Goal: Task Accomplishment & Management: Complete application form

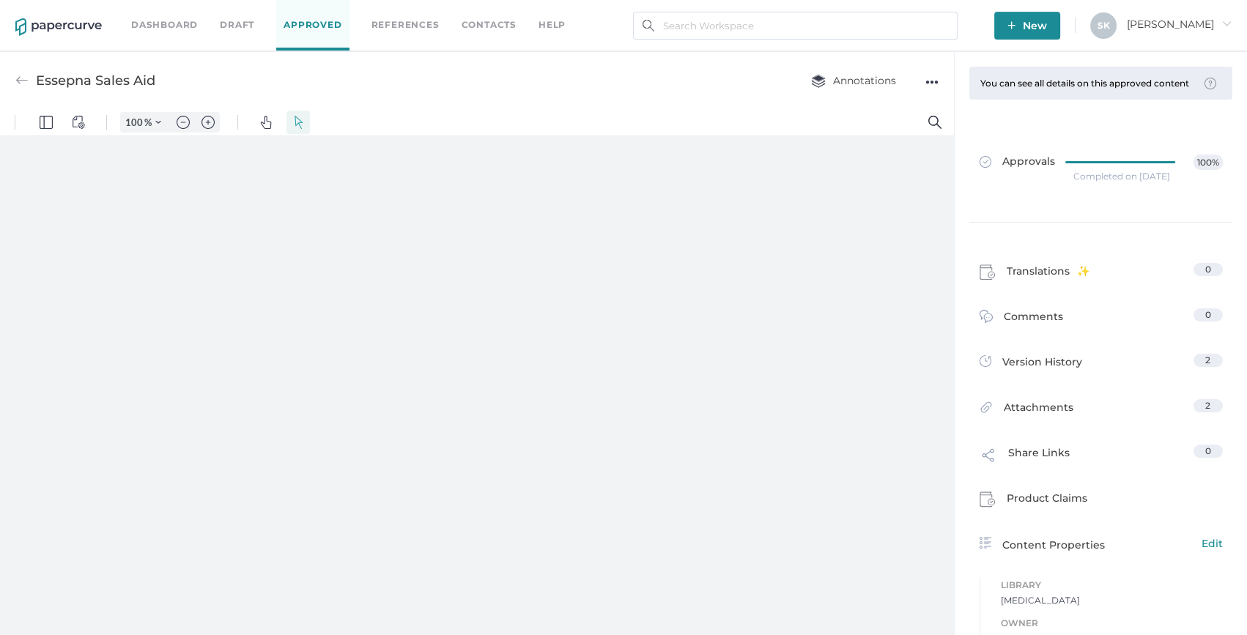
type input "159"
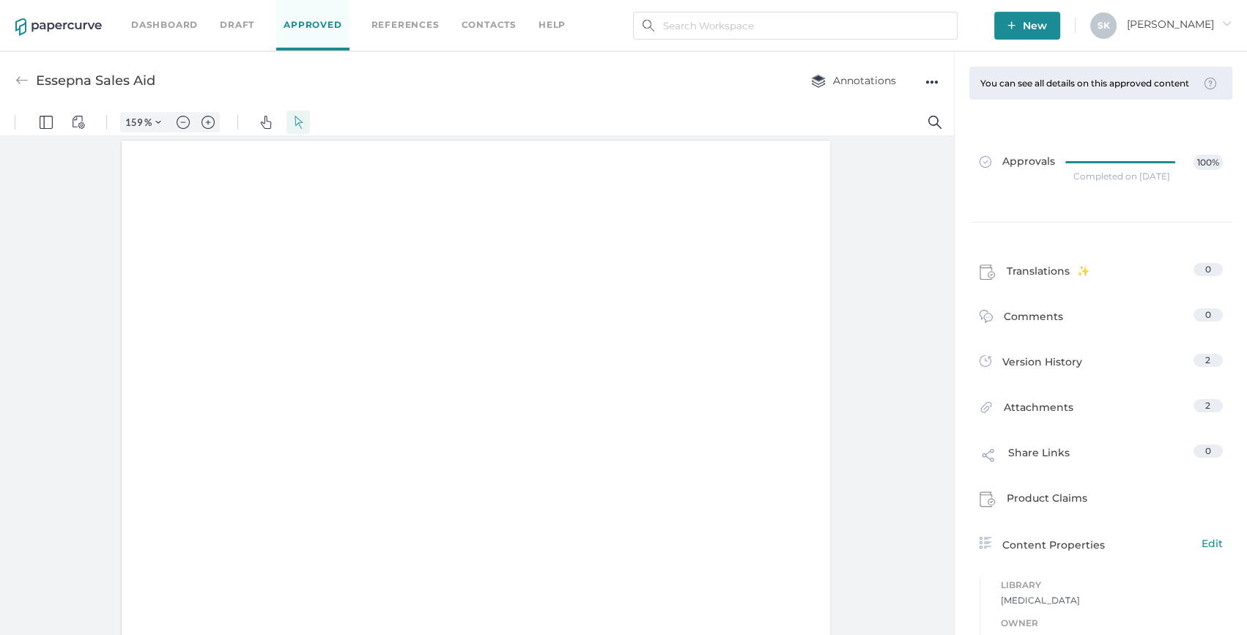
scroll to position [1, 0]
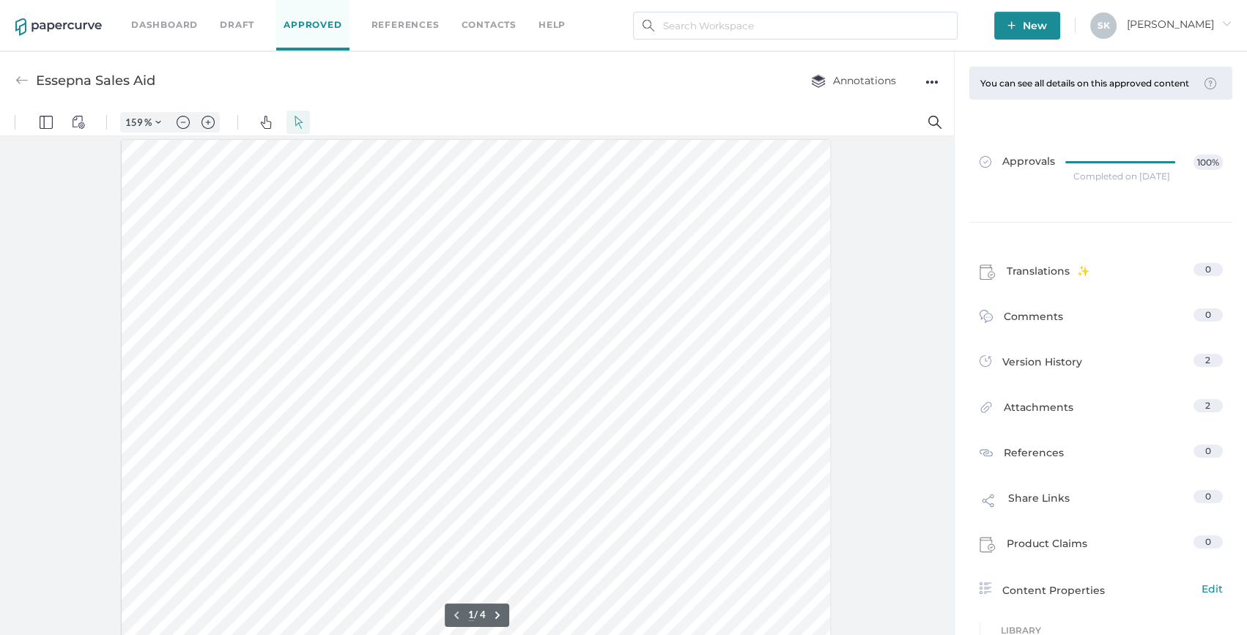
click at [160, 23] on link "Dashboard" at bounding box center [164, 25] width 67 height 16
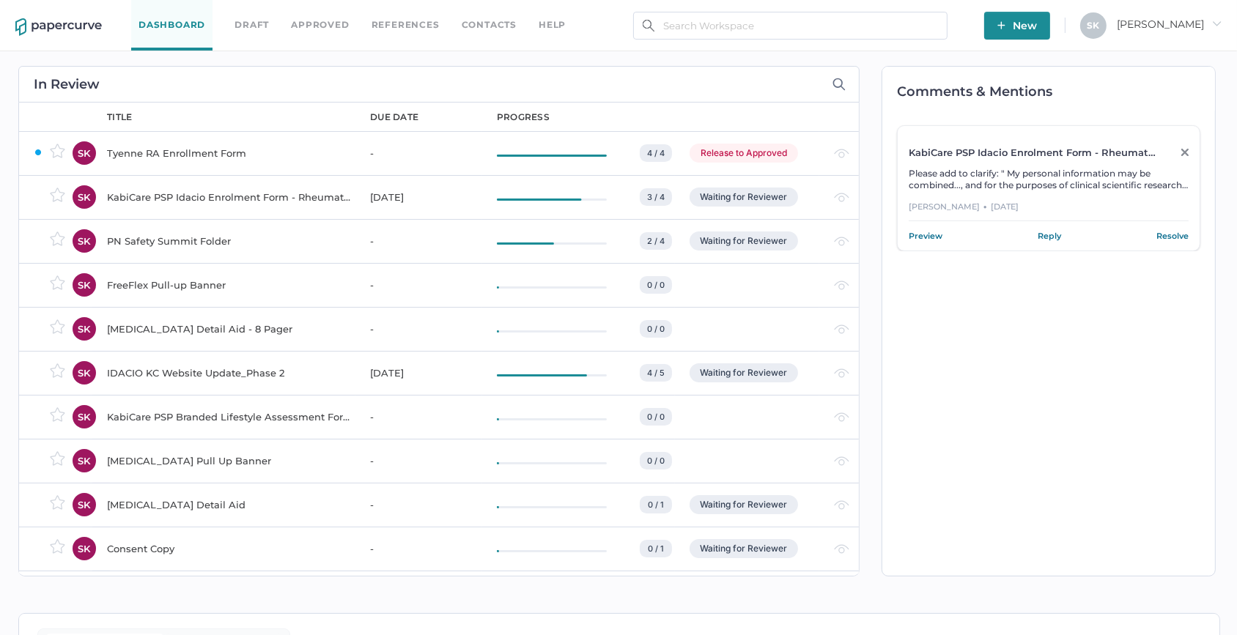
click at [155, 152] on div "Tyenne RA Enrollment Form" at bounding box center [230, 153] width 246 height 18
click at [737, 150] on div "Release to Approved" at bounding box center [744, 153] width 108 height 19
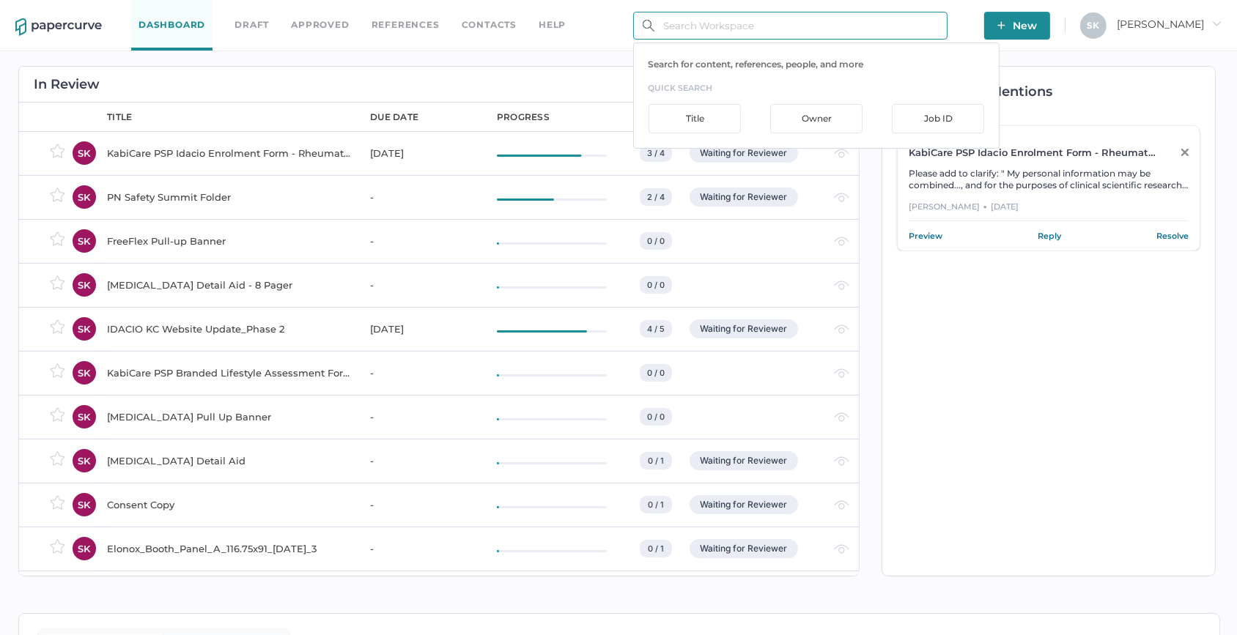
click at [701, 26] on input "text" at bounding box center [790, 26] width 314 height 28
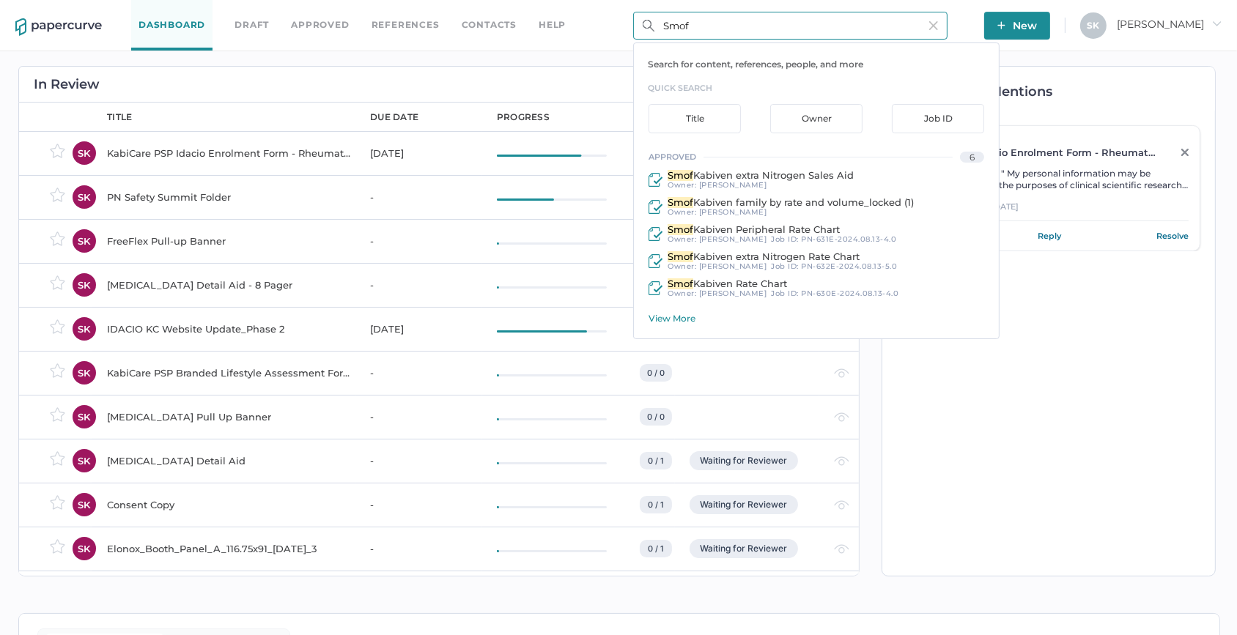
type input "Smof"
click at [674, 317] on div "View More" at bounding box center [824, 318] width 350 height 11
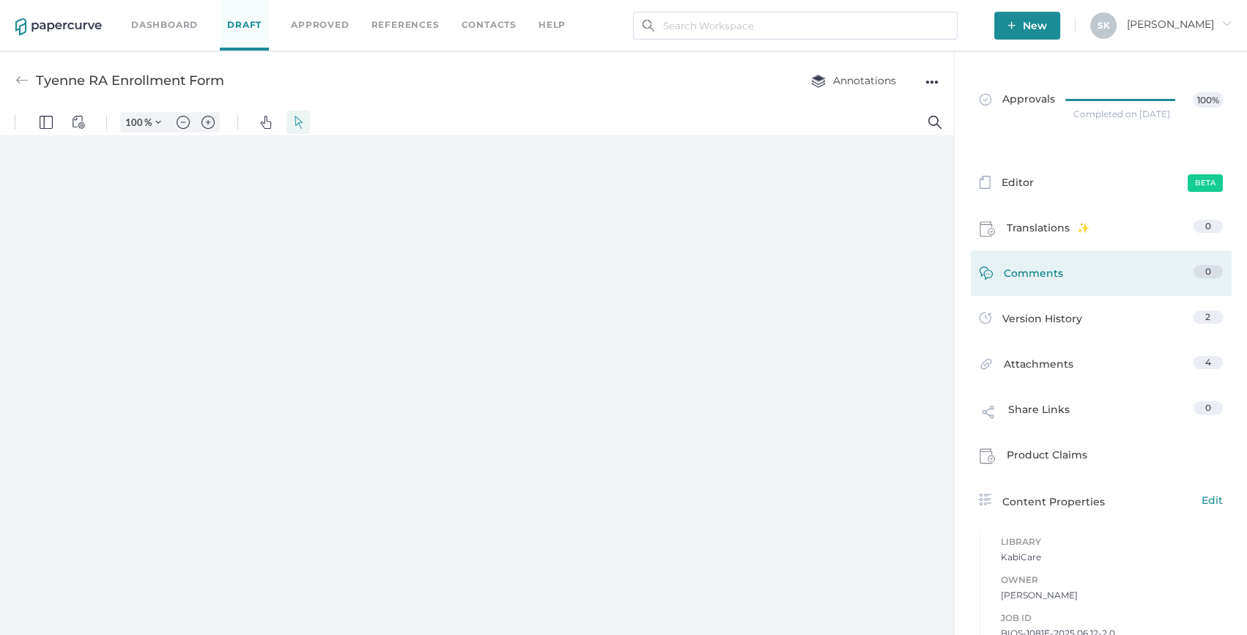
type input "159"
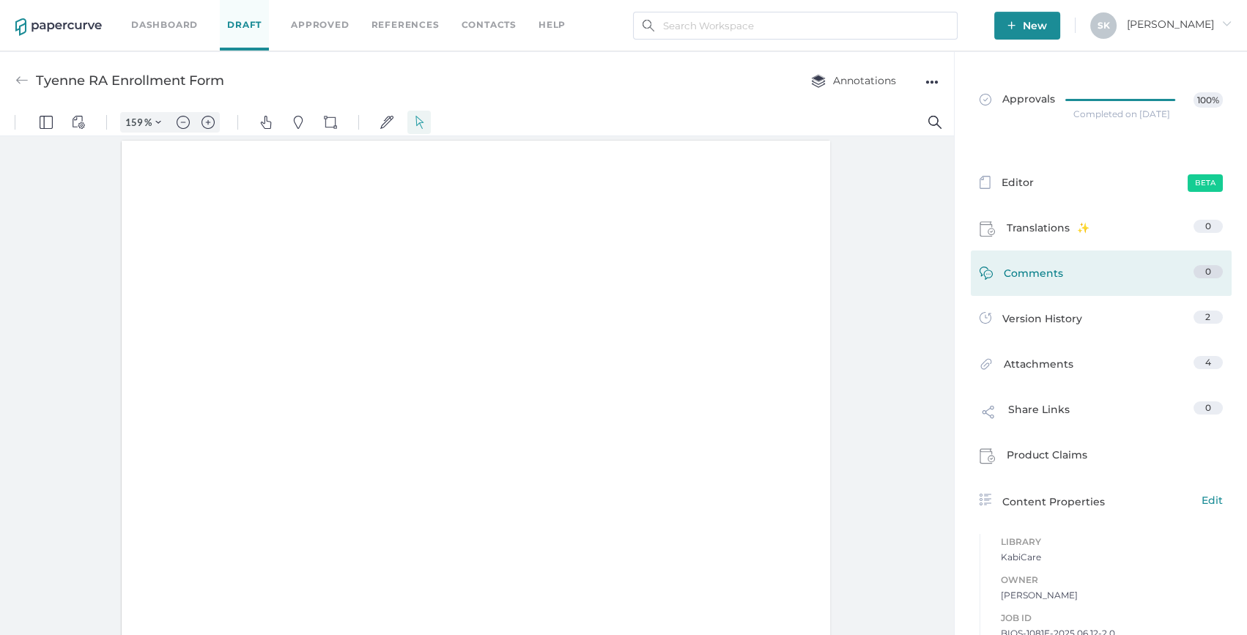
scroll to position [1, 0]
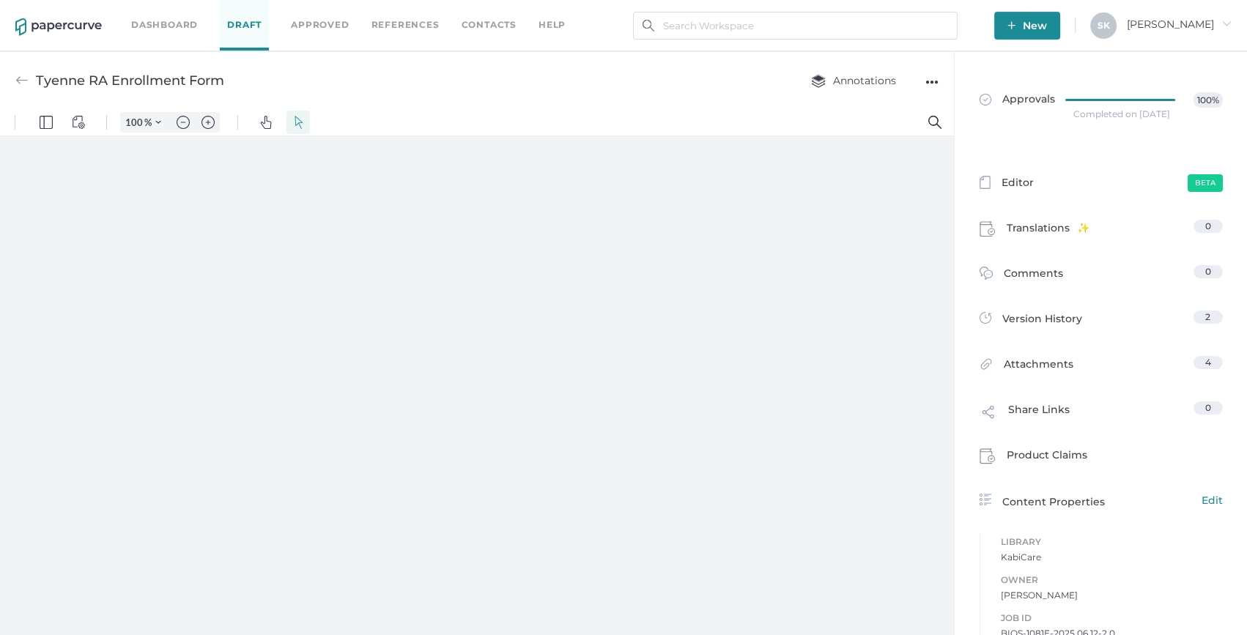
type input "159"
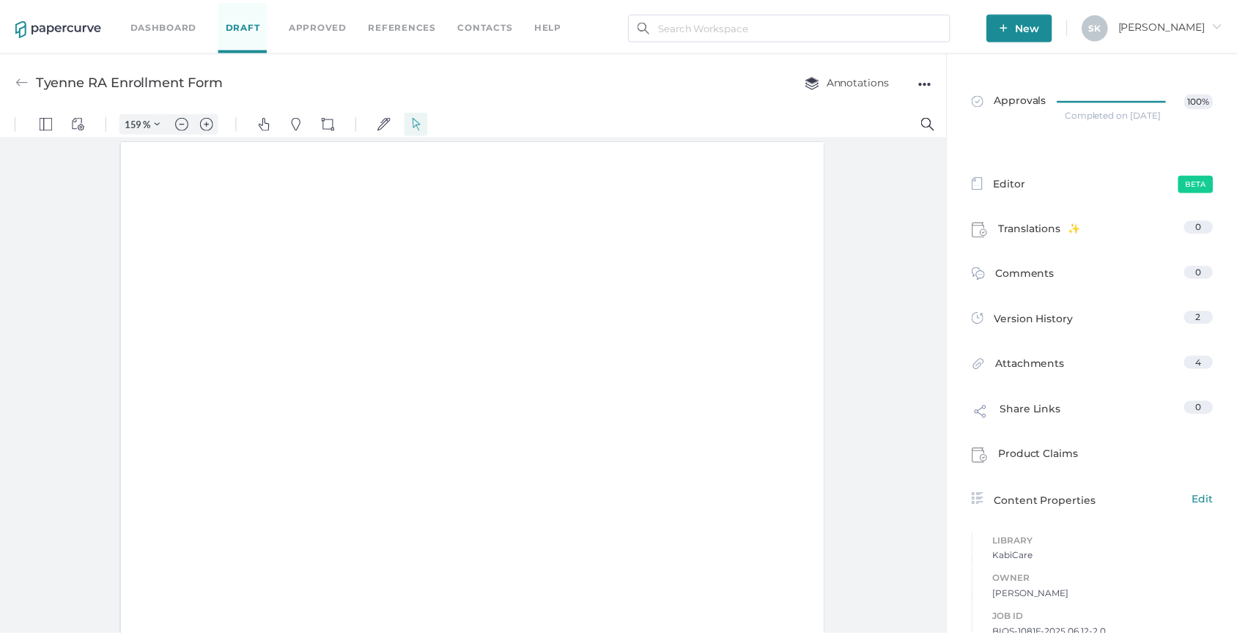
scroll to position [1, 0]
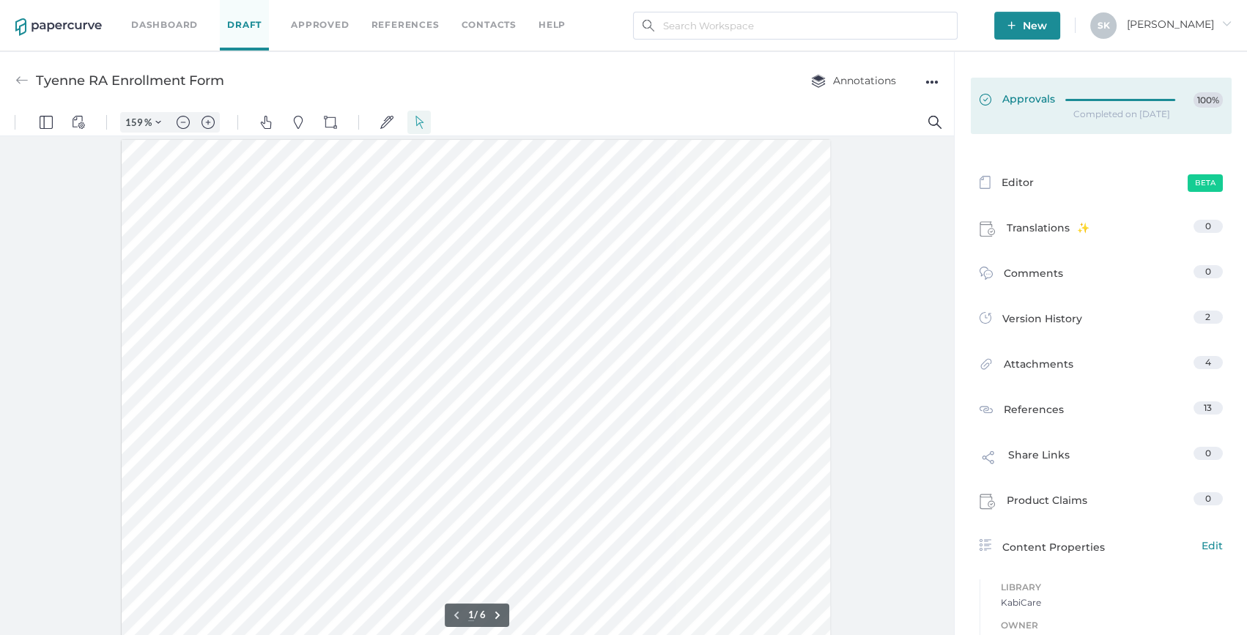
click at [1066, 100] on icon at bounding box center [1124, 100] width 117 height 0
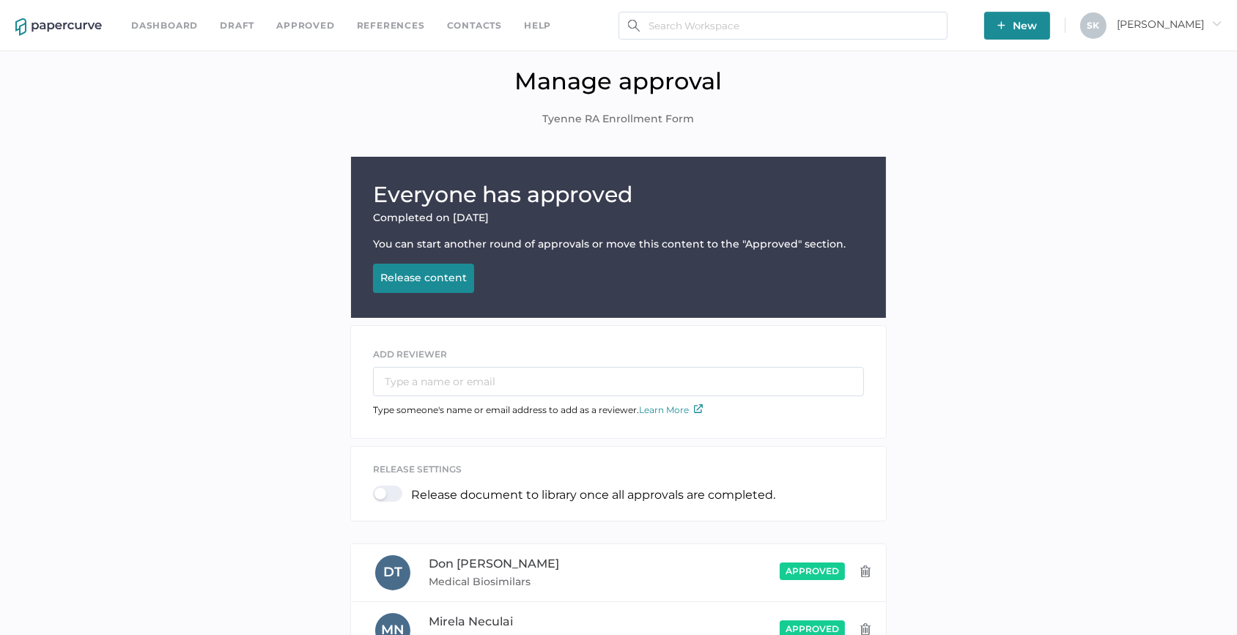
click at [397, 500] on div at bounding box center [392, 494] width 38 height 16
click at [376, 488] on input "checkbox" at bounding box center [376, 488] width 0 height 0
